Goal: Obtain resource: Download file/media

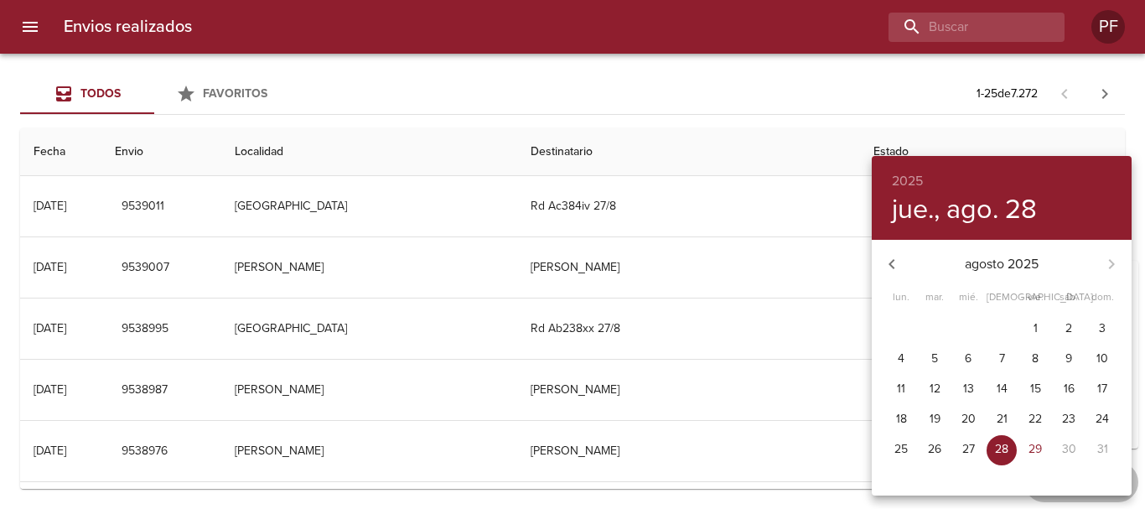
click at [908, 385] on span "11" at bounding box center [901, 389] width 30 height 17
type input "[DATE]"
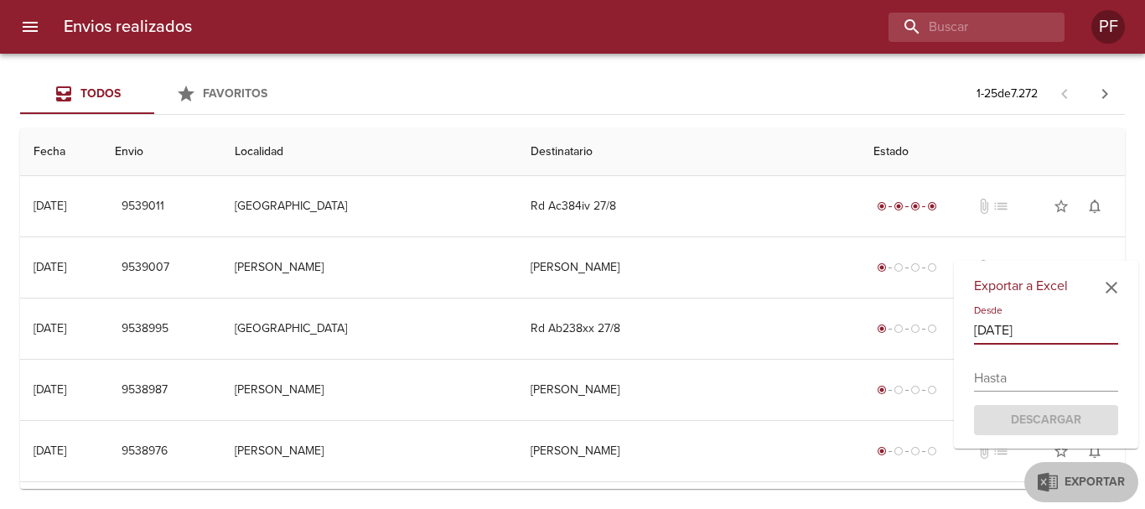
click at [1031, 379] on input "text" at bounding box center [1046, 378] width 144 height 27
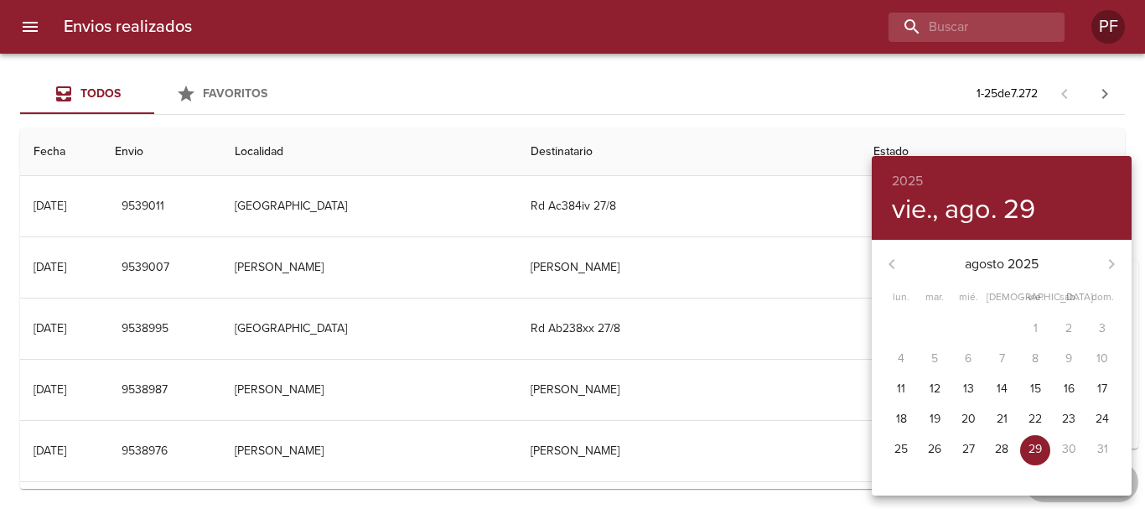
click at [1036, 447] on p "29" at bounding box center [1035, 449] width 13 height 17
type input "[DATE]"
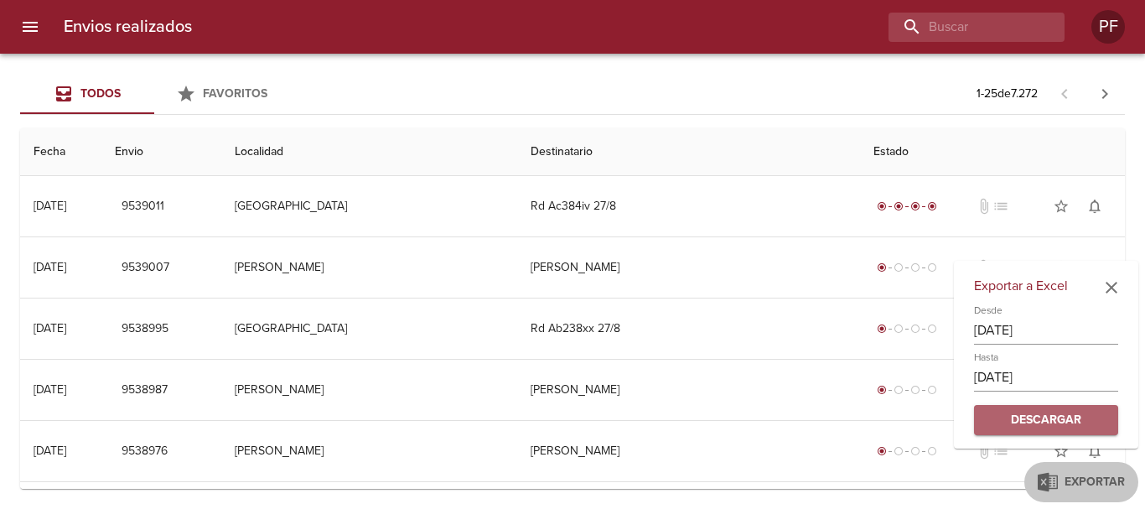
click at [1059, 419] on span "Descargar" at bounding box center [1046, 420] width 117 height 21
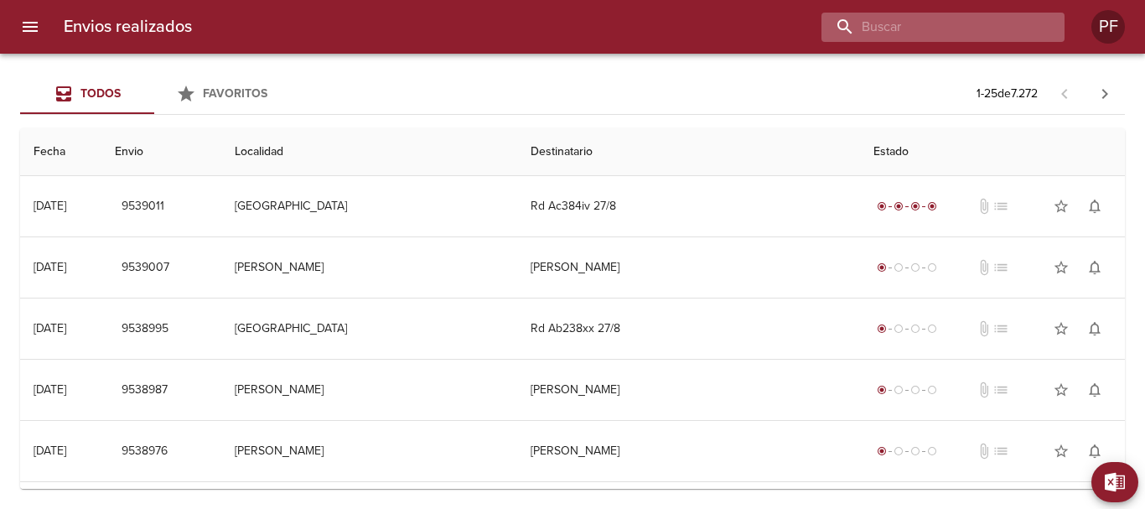
click at [958, 22] on input "buscar" at bounding box center [929, 27] width 215 height 29
paste input "9538701"
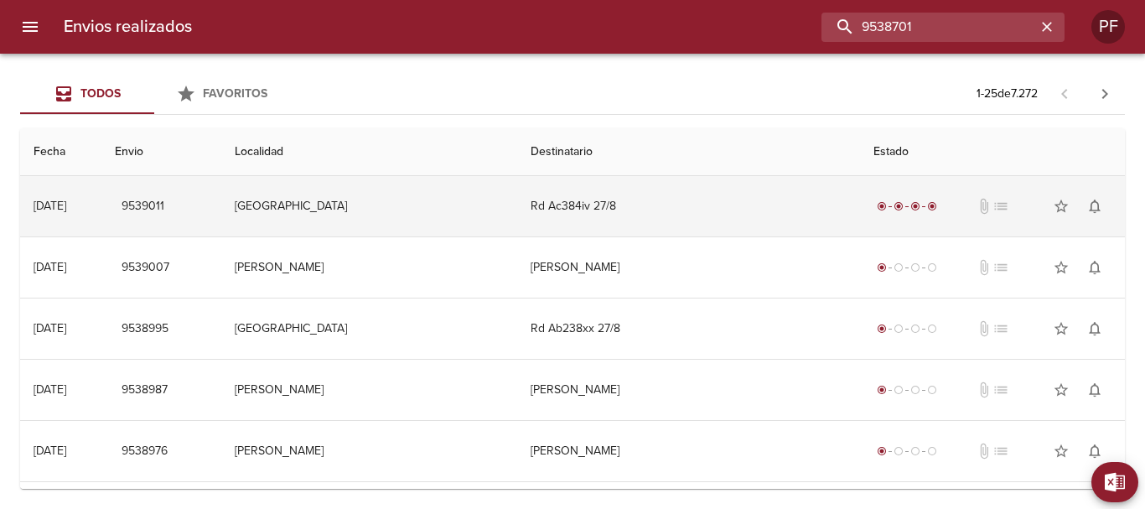
type input "9538701"
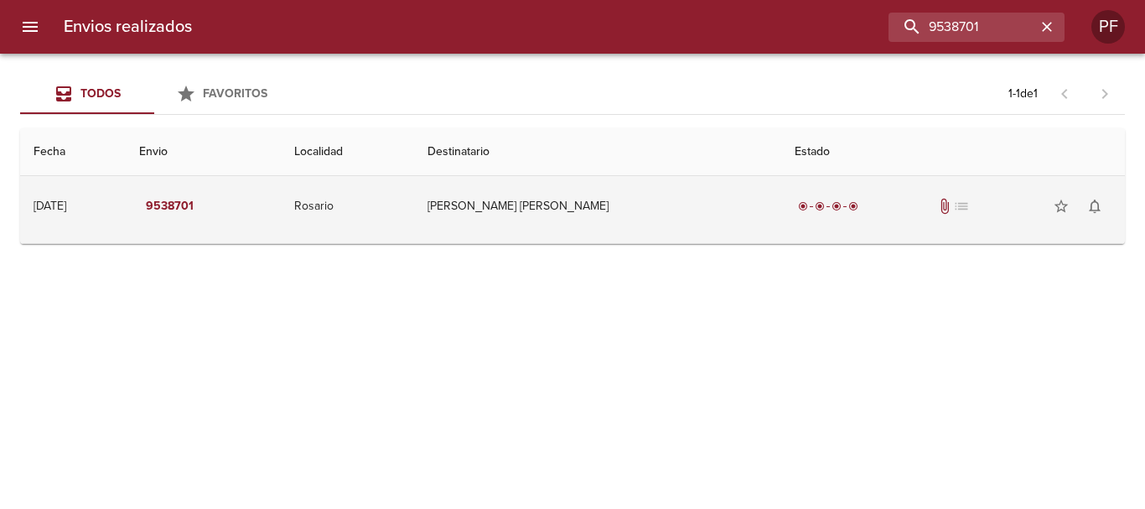
click at [579, 202] on td "[PERSON_NAME] [PERSON_NAME]" at bounding box center [597, 206] width 367 height 60
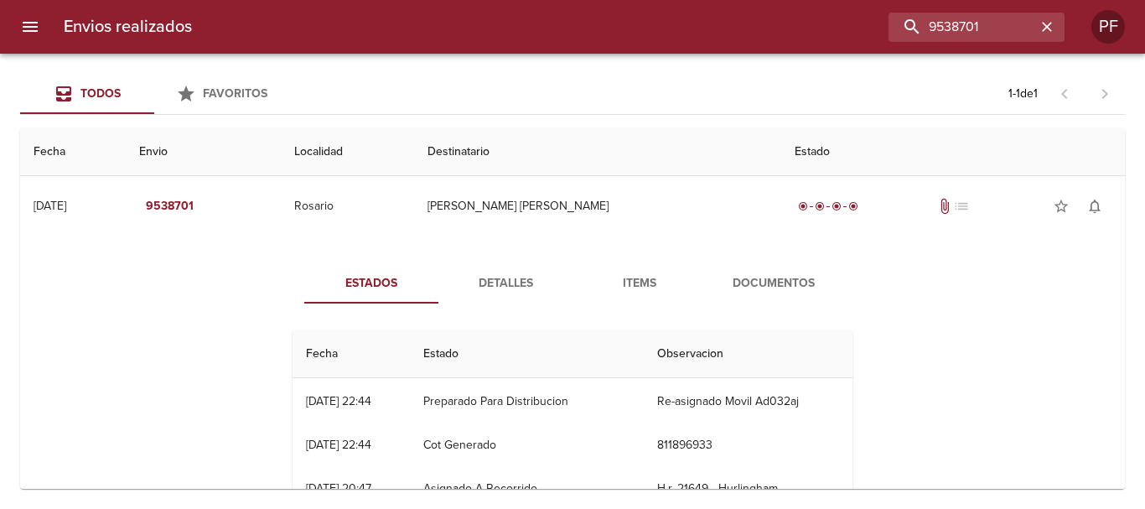
scroll to position [88, 0]
click at [518, 287] on span "Detalles" at bounding box center [506, 283] width 114 height 21
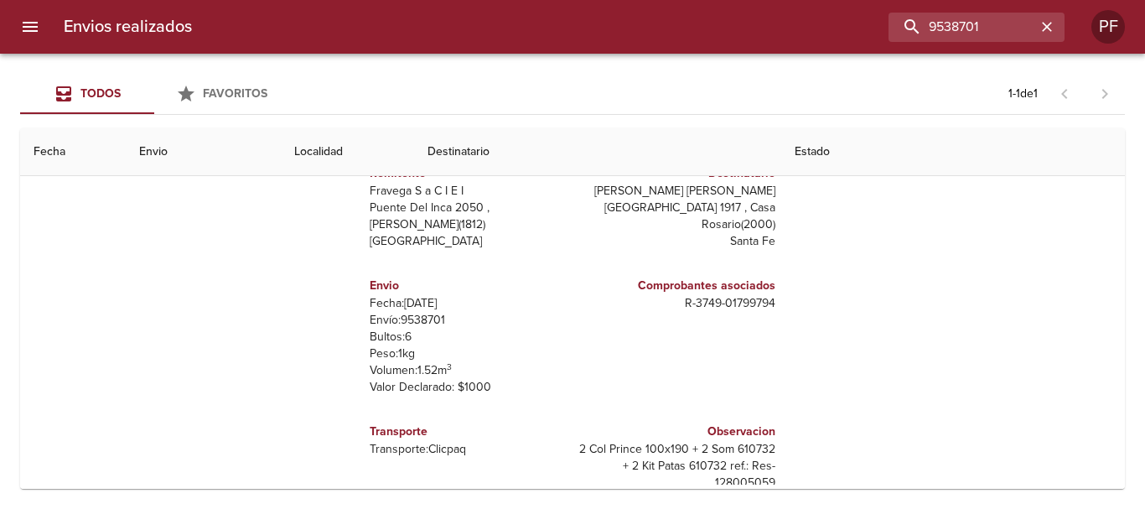
scroll to position [0, 0]
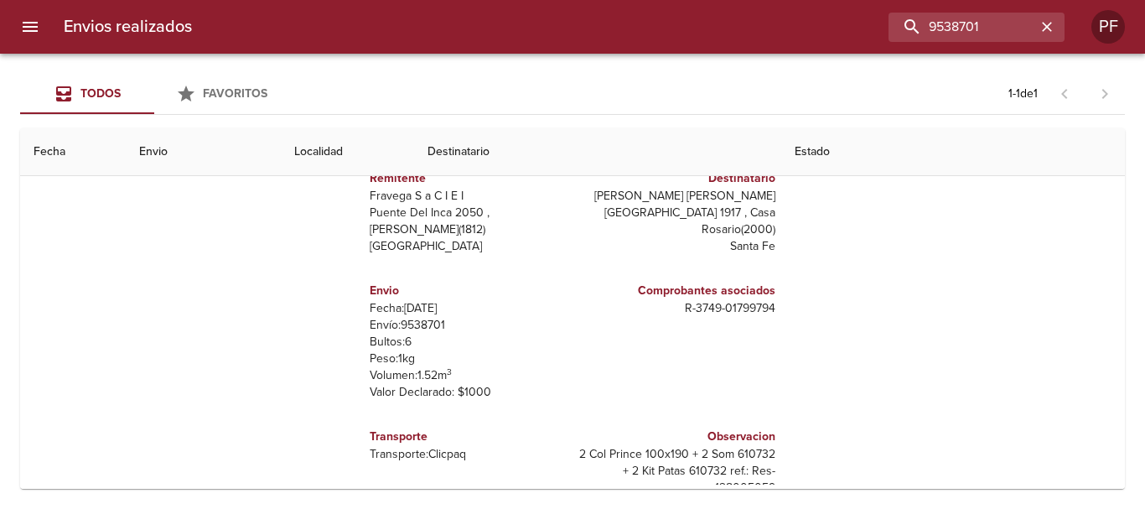
click at [536, 153] on th "Destinatario" at bounding box center [597, 152] width 367 height 48
click at [330, 92] on div "Todos Favoritos 1 - 1 de 1" at bounding box center [572, 94] width 1105 height 40
